Goal: Complete application form: Complete application form

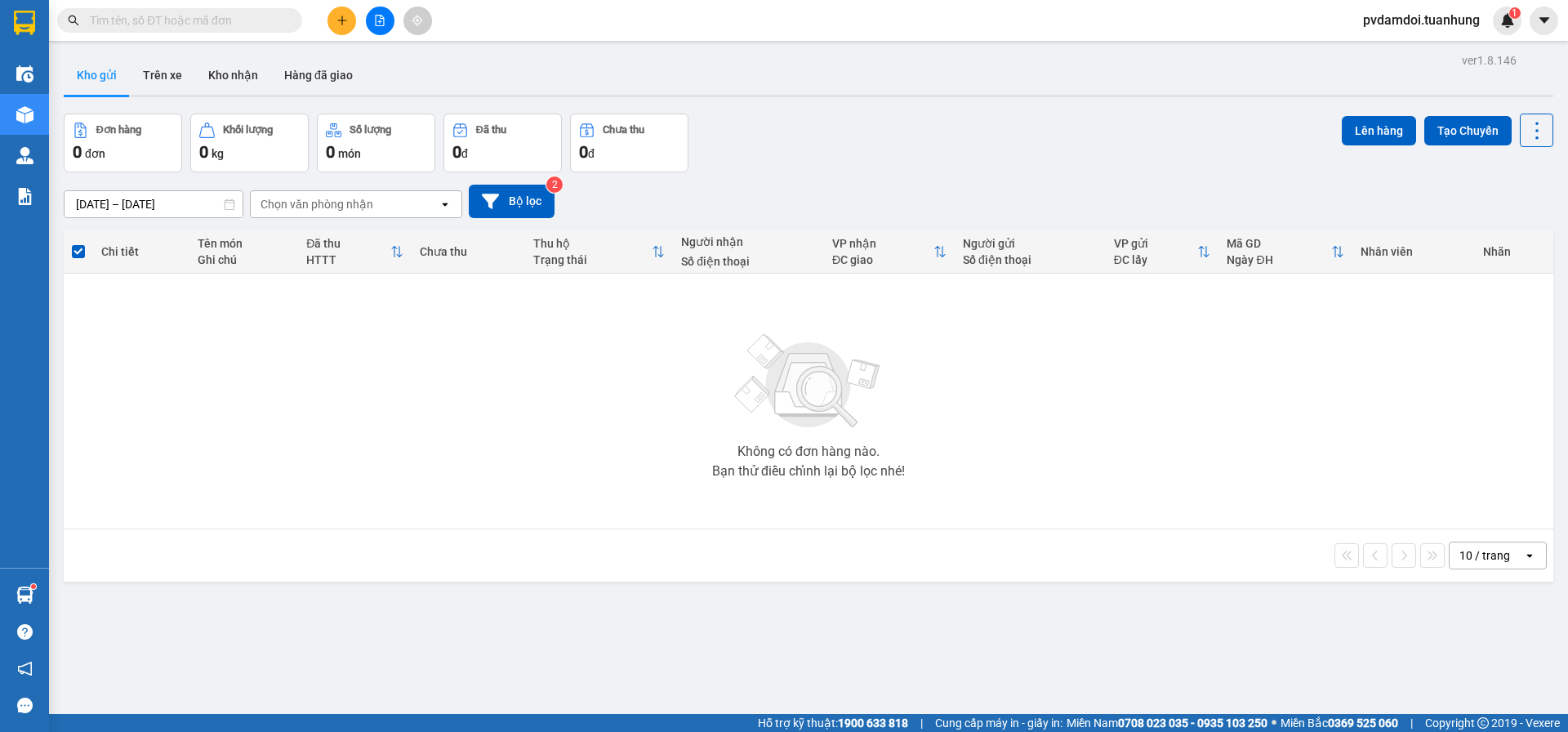
click at [340, 14] on button at bounding box center [341, 21] width 29 height 29
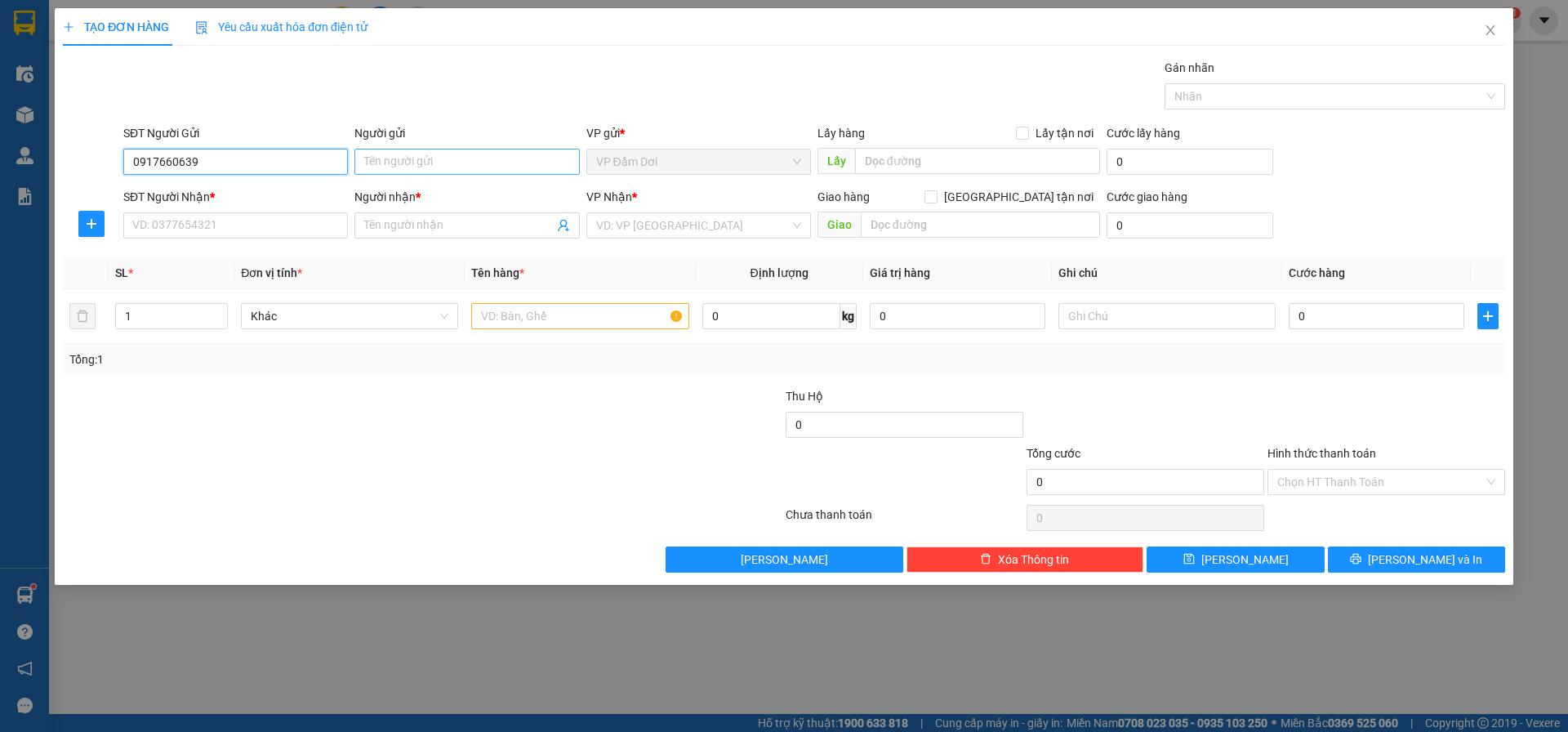
type input "0917660639"
click at [372, 162] on input "Người gửi" at bounding box center [466, 162] width 225 height 26
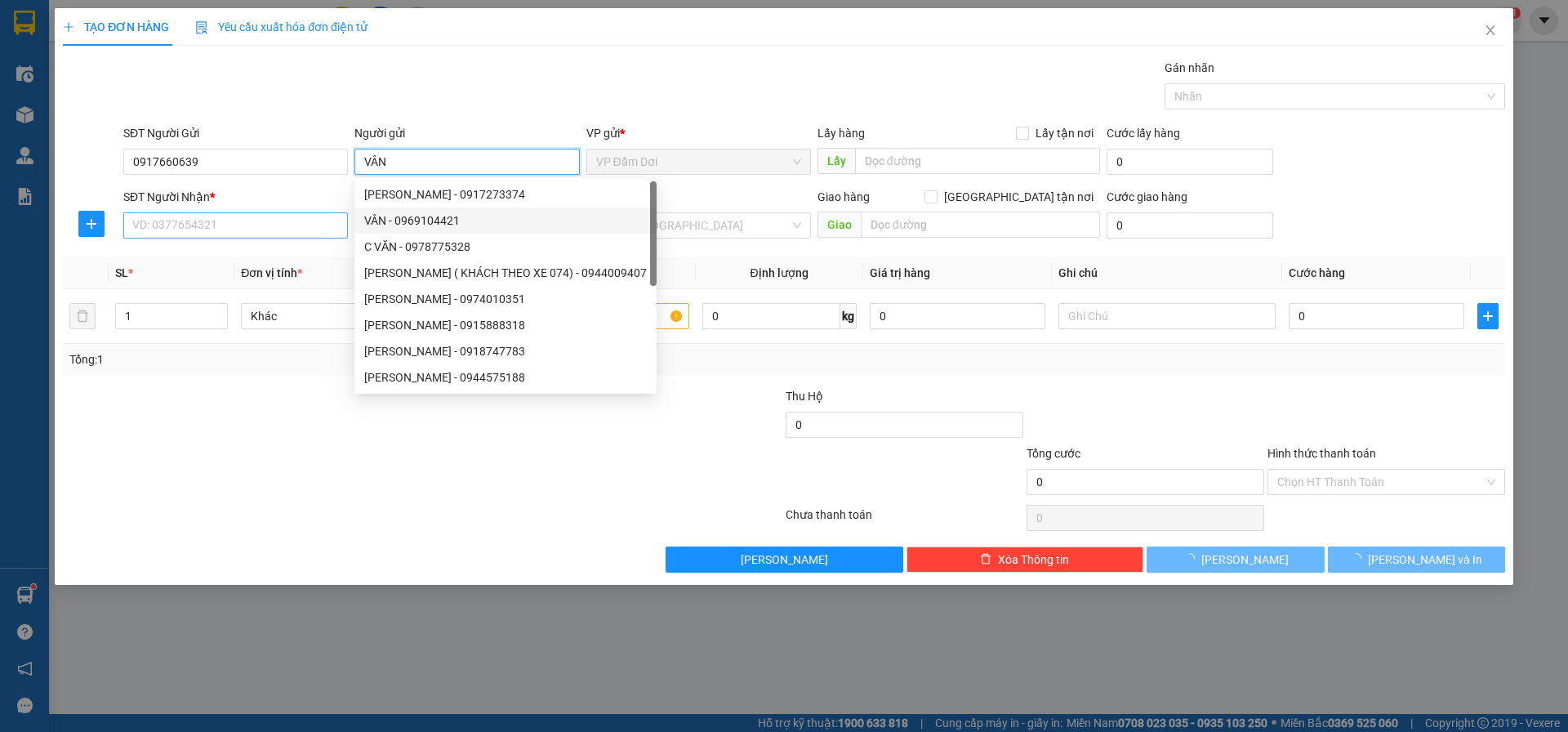
type input "VÂN"
click at [166, 226] on input "SĐT Người Nhận *" at bounding box center [236, 226] width 225 height 26
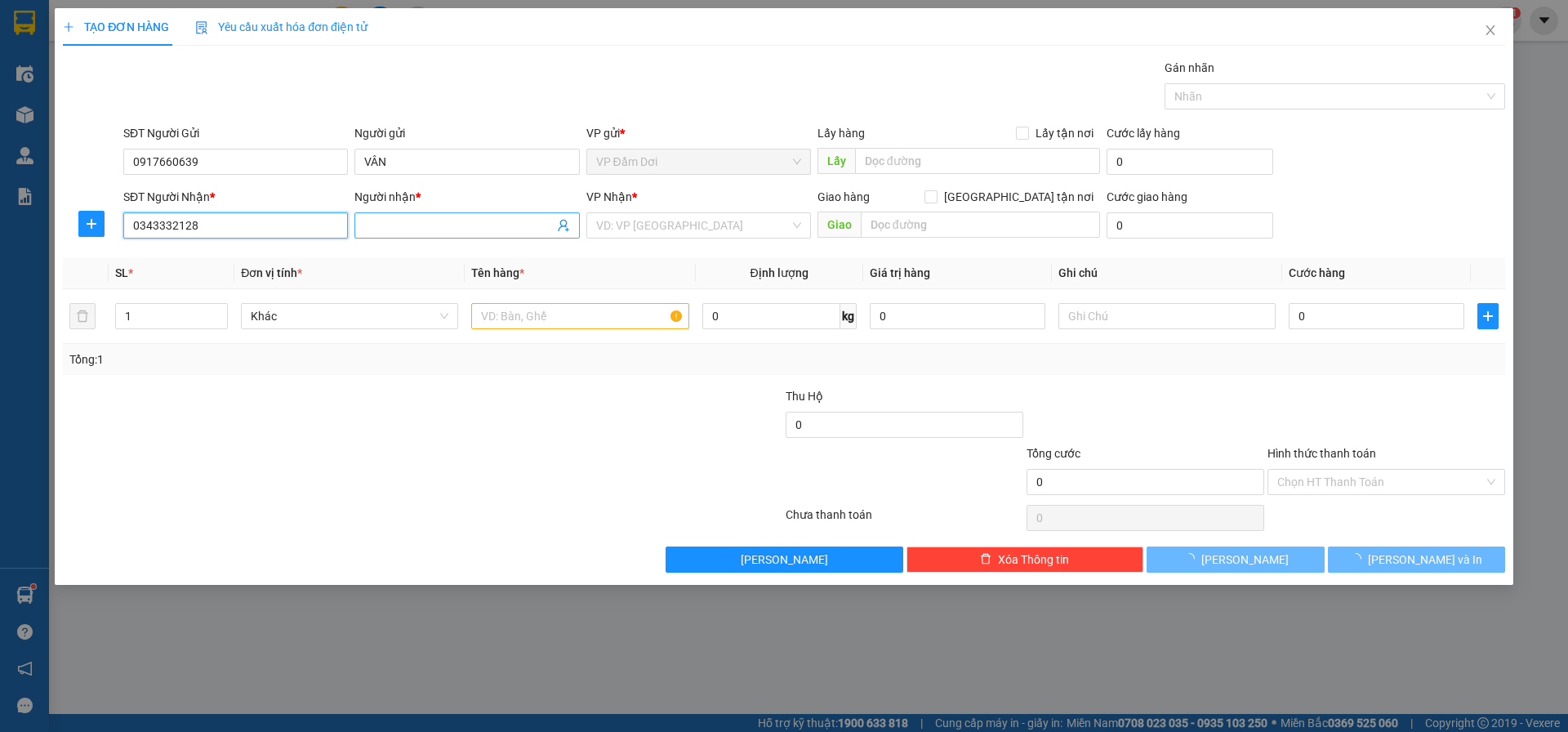
type input "0343332128"
click at [478, 229] on input "Người nhận *" at bounding box center [458, 226] width 189 height 18
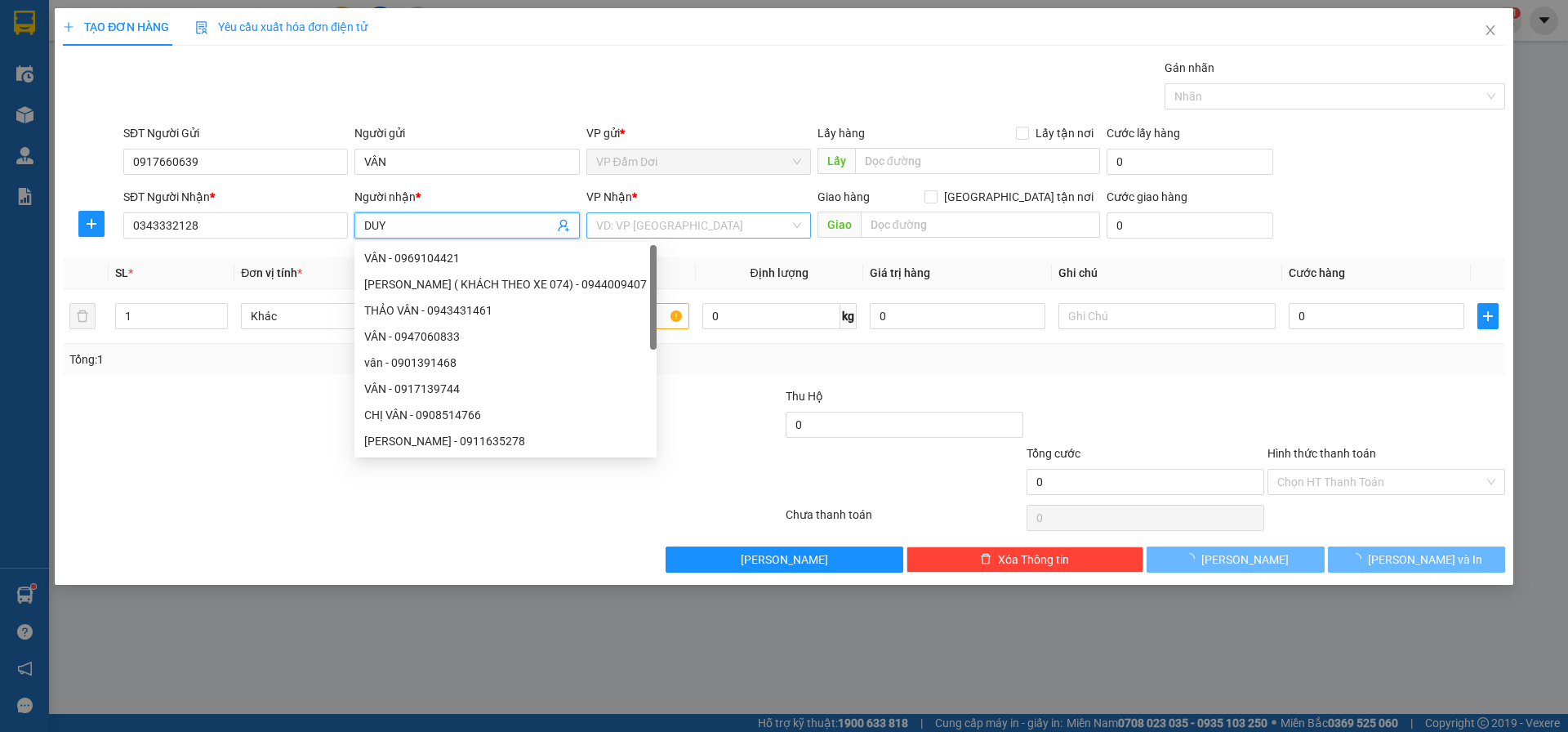
type input "DUY"
click at [709, 224] on input "search" at bounding box center [693, 226] width 194 height 25
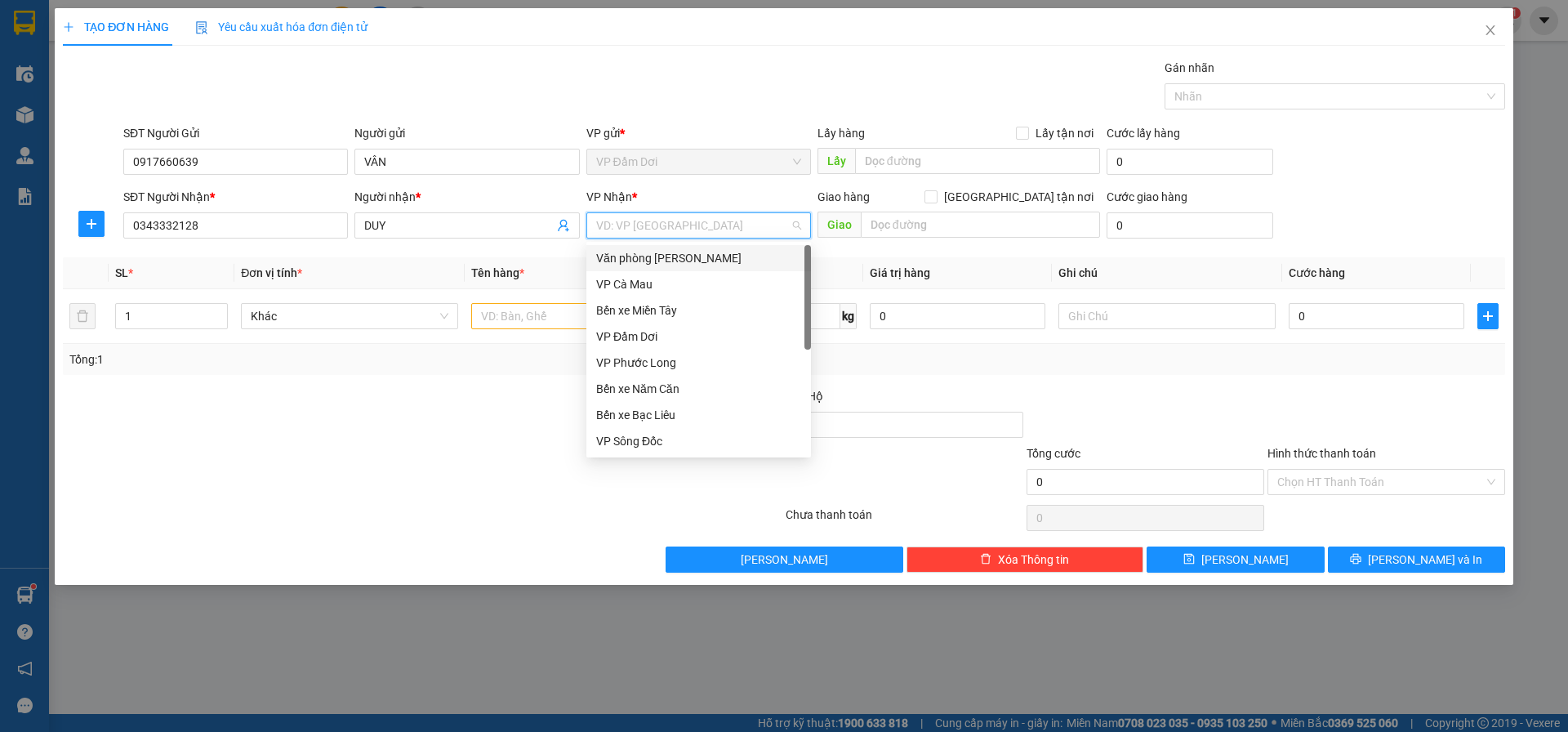
click at [702, 256] on div "Văn phòng [PERSON_NAME]" at bounding box center [699, 258] width 205 height 18
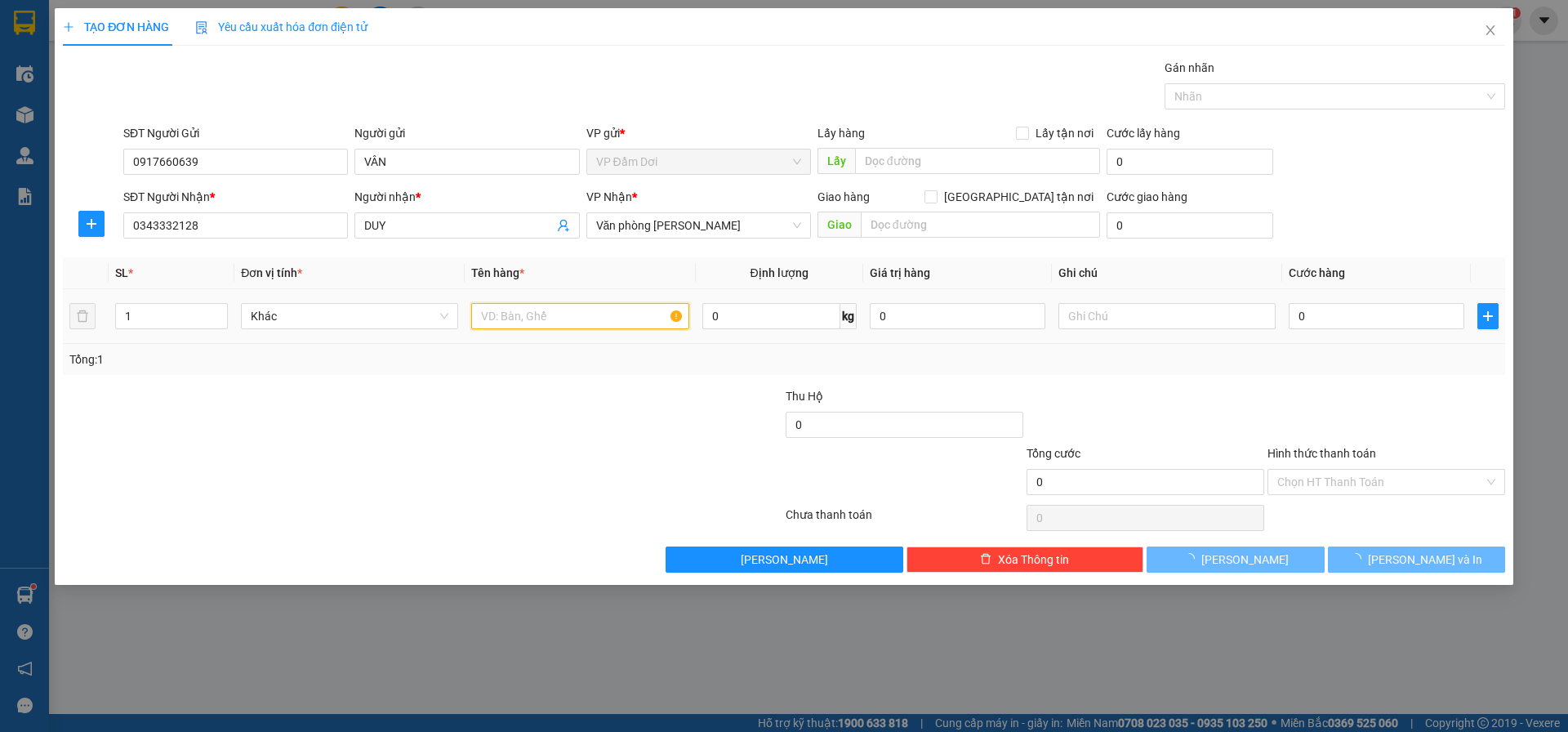
click at [546, 313] on input "text" at bounding box center [580, 317] width 218 height 26
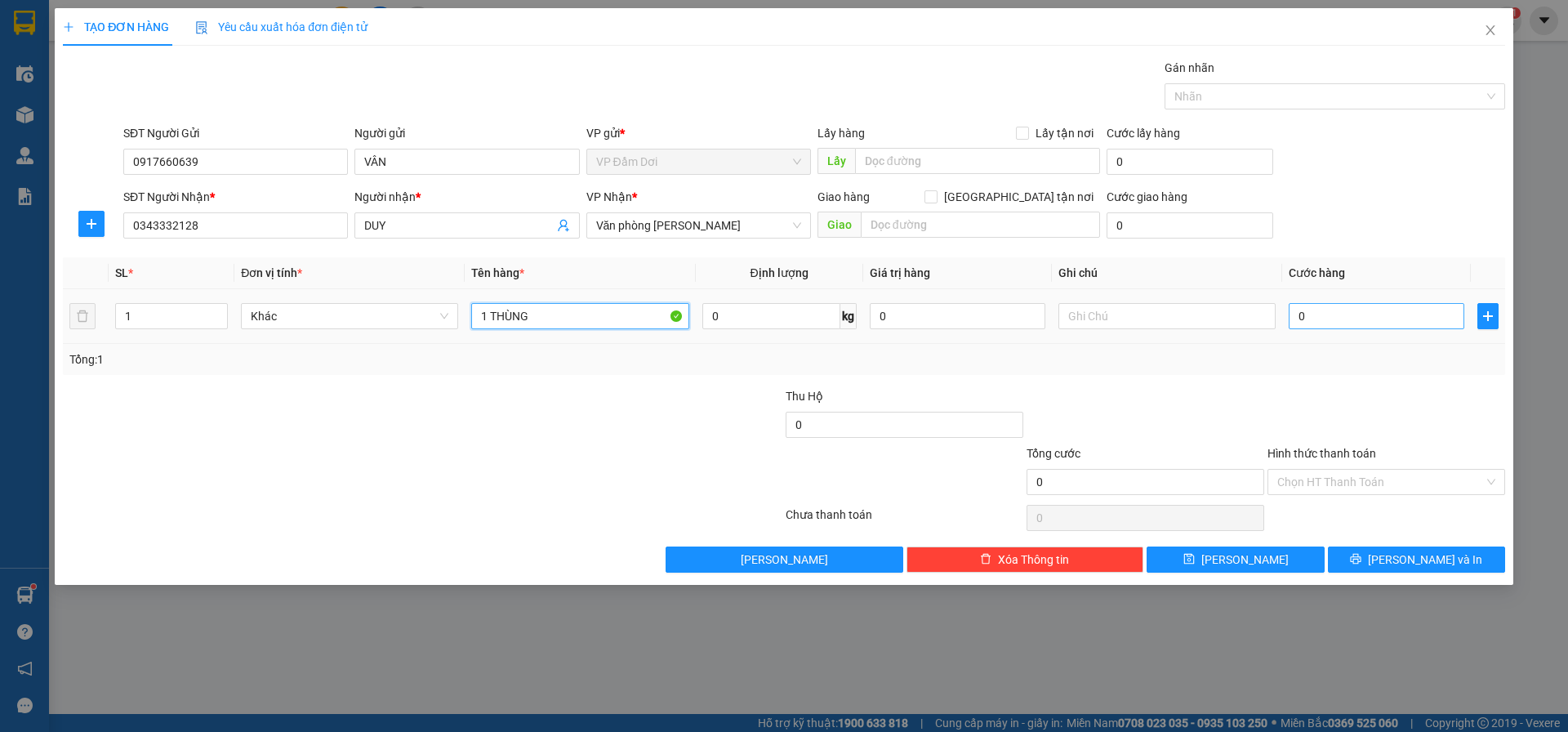
type input "1 THÙNG"
click at [1318, 325] on input "0" at bounding box center [1376, 317] width 176 height 26
type input "003"
type input "3"
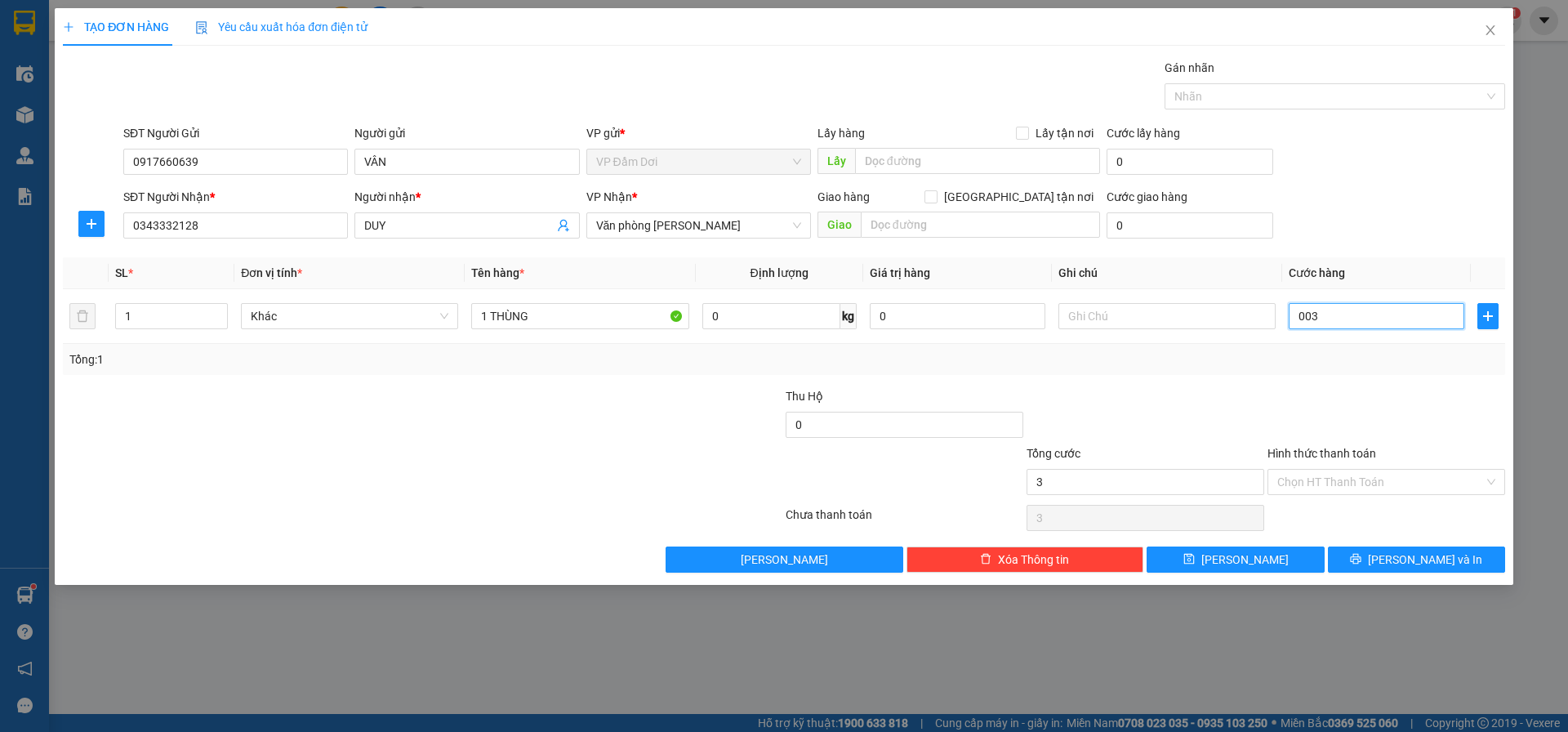
type input "00"
type input "0"
type input "003"
type input "3"
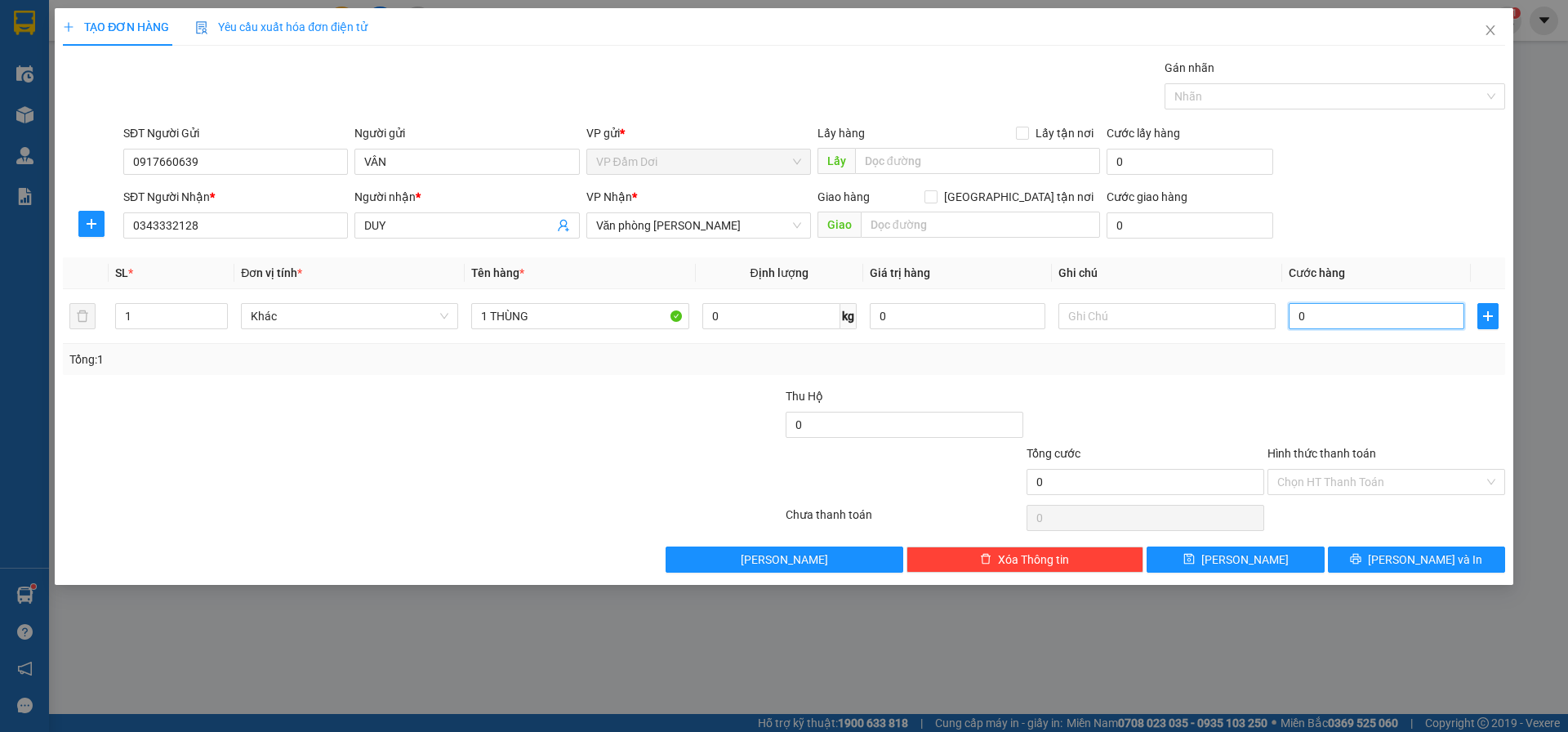
type input "3"
type input "0.030"
type input "30"
click at [1472, 392] on div at bounding box center [1386, 415] width 241 height 57
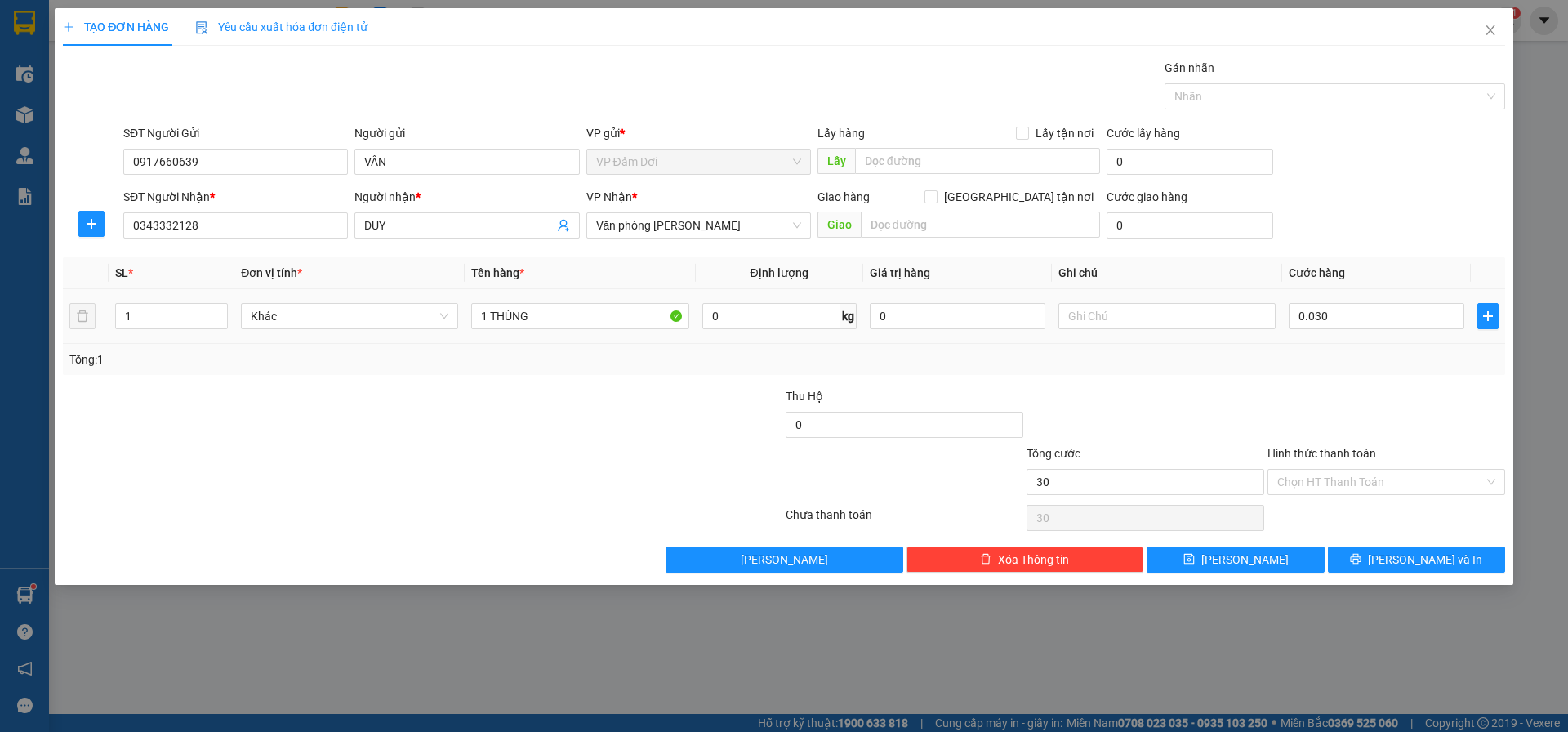
type input "30.000"
click at [1400, 489] on input "Hình thức thanh toán" at bounding box center [1380, 482] width 207 height 25
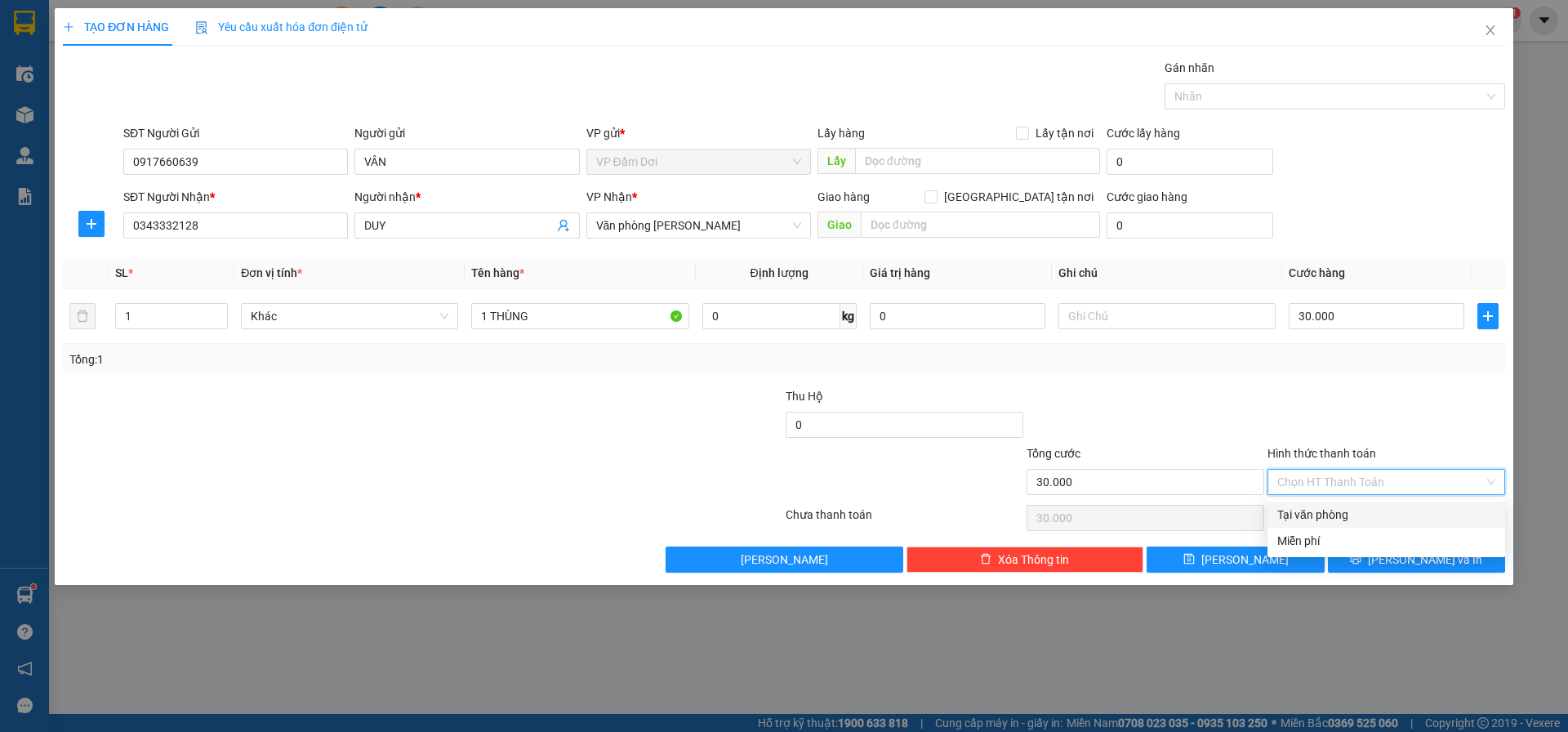
click at [1378, 511] on div "Tại văn phòng" at bounding box center [1386, 515] width 218 height 18
type input "0"
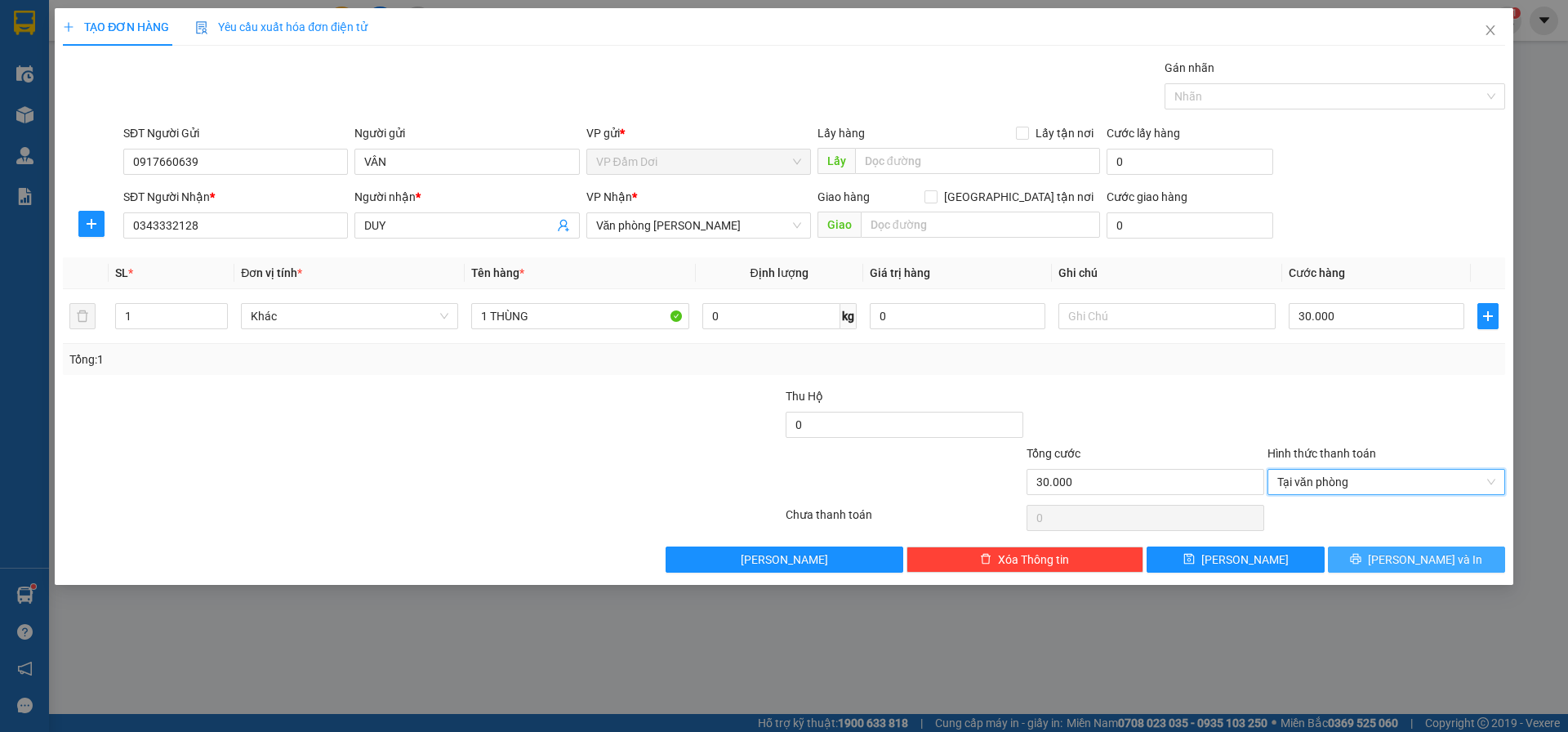
click at [1399, 561] on button "[PERSON_NAME] và In" at bounding box center [1416, 560] width 177 height 26
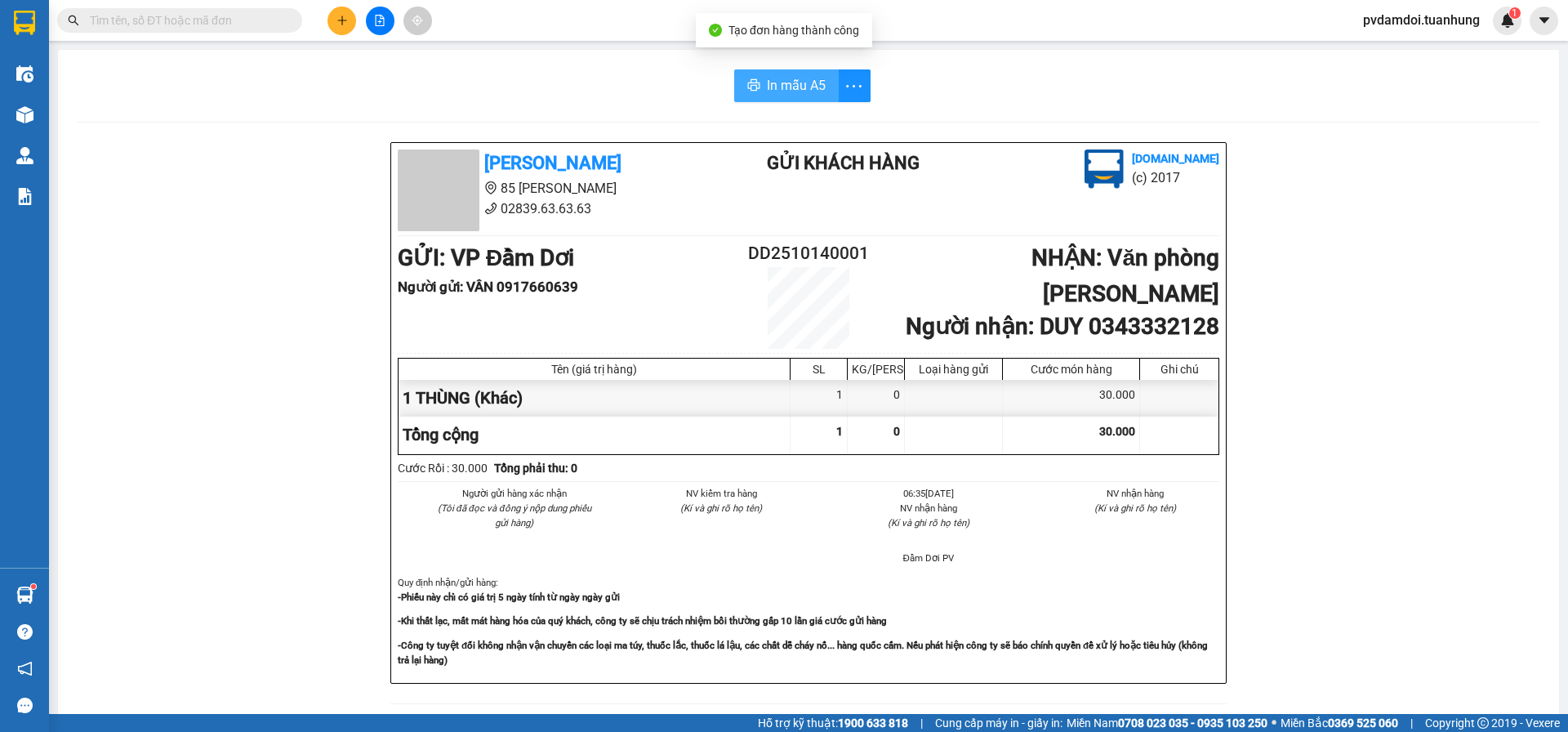
click at [761, 73] on button "In mẫu A5" at bounding box center [786, 86] width 105 height 33
